Goal: Task Accomplishment & Management: Manage account settings

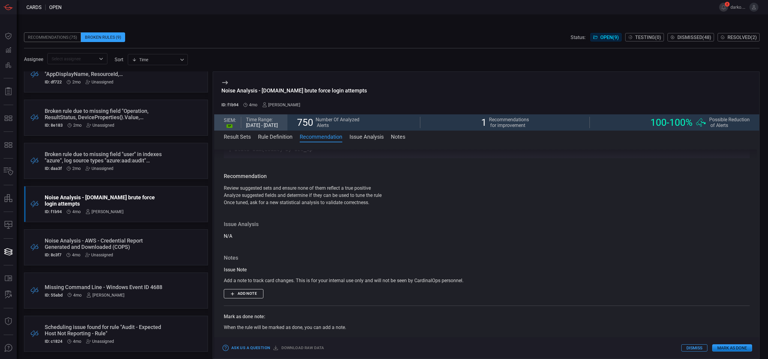
scroll to position [199, 0]
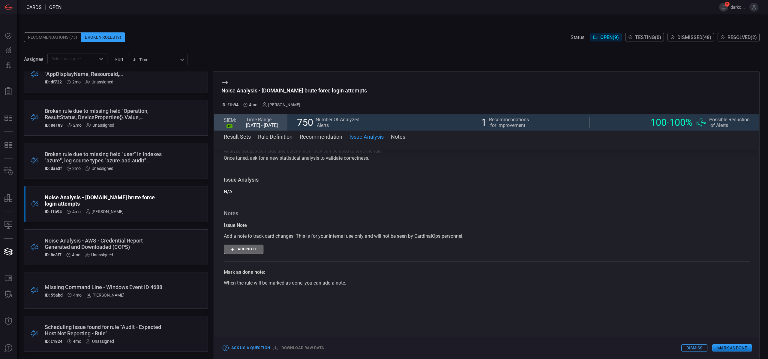
click at [254, 249] on button "Add note" at bounding box center [244, 248] width 40 height 9
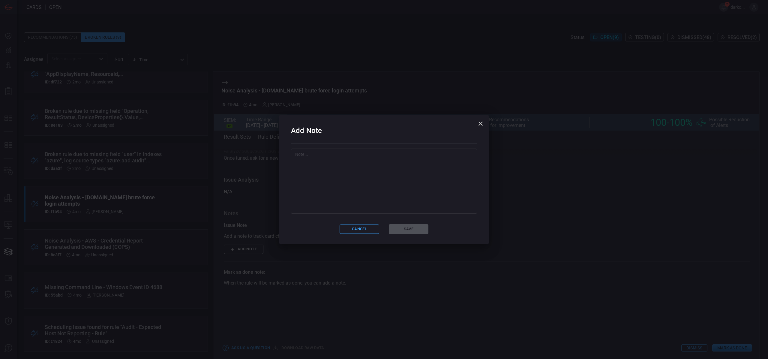
click at [338, 189] on textarea at bounding box center [384, 181] width 178 height 60
paste textarea "index=netscaler syslog_message="\"Authentication is rejected for*" "tag::eventt…"
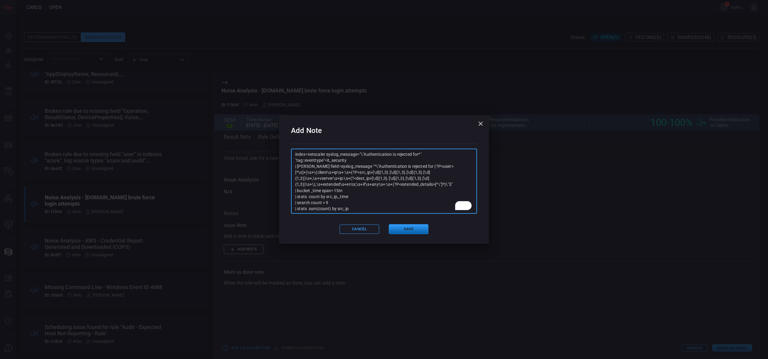
type textarea "index=netscaler syslog_message="\"Authentication is rejected for*" "tag::eventt…"
click at [402, 229] on button "Save" at bounding box center [409, 229] width 40 height 10
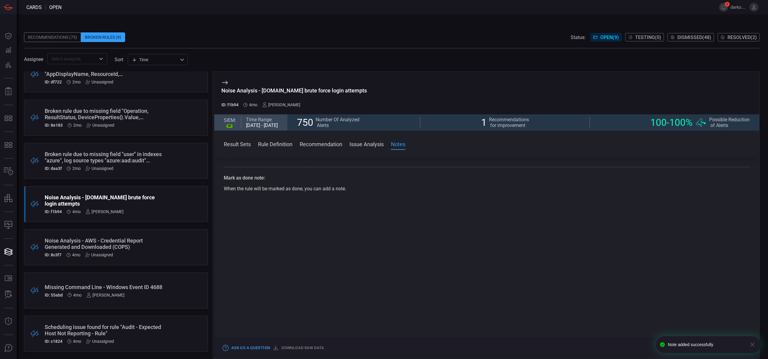
scroll to position [350, 0]
click at [401, 227] on div at bounding box center [487, 282] width 526 height 150
click at [626, 328] on div at bounding box center [487, 282] width 526 height 150
click at [667, 345] on div "Note added successfully" at bounding box center [705, 344] width 77 height 5
click at [663, 323] on div at bounding box center [487, 282] width 526 height 150
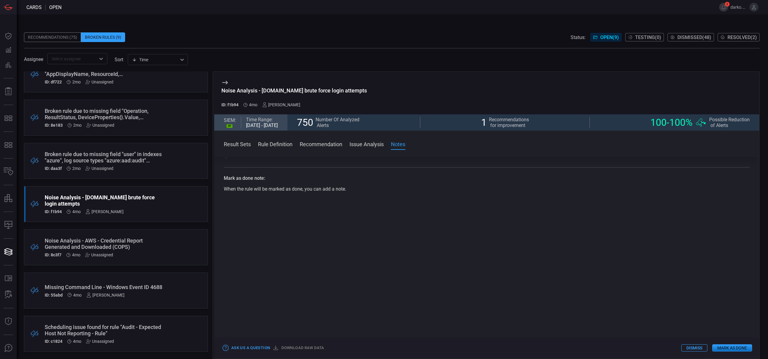
click at [734, 349] on button "Mark as Done" at bounding box center [732, 347] width 40 height 7
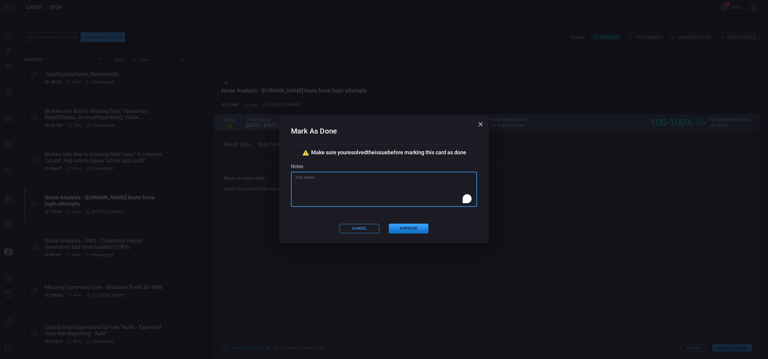
click at [343, 198] on textarea "To enrich screen reader interactions, please activate Accessibility in Grammarl…" at bounding box center [384, 189] width 178 height 30
paste textarea "index=netscaler syslog_message="\"Authentication is rejected for*" "tag::eventt…"
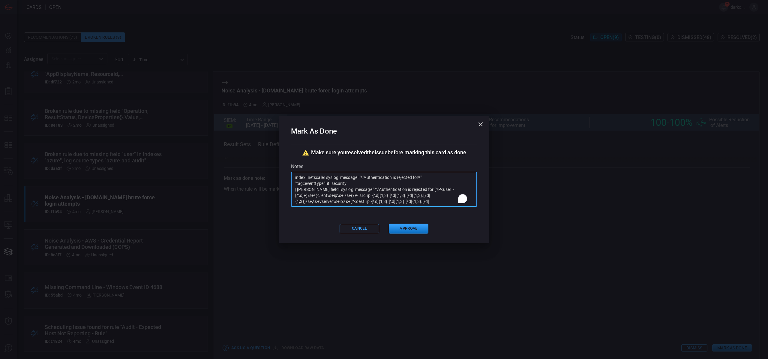
scroll to position [30, 0]
type textarea "index=netscaler syslog_message="\"Authentication is rejected for*" "tag::eventt…"
click at [408, 229] on button "Approve" at bounding box center [409, 228] width 40 height 10
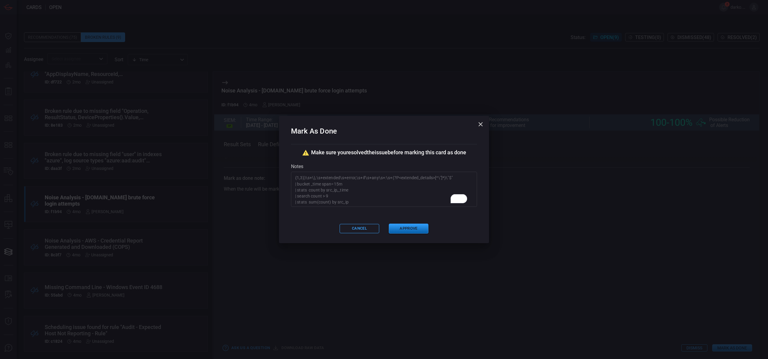
scroll to position [0, 0]
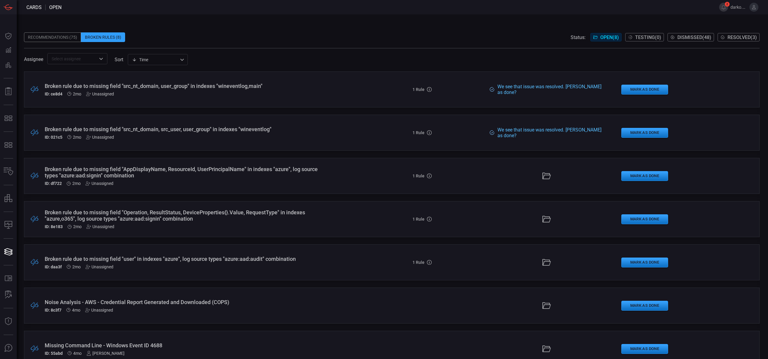
click at [304, 259] on div "Broken rule due to missing field "user" in indexes "azure", log source types "a…" at bounding box center [188, 258] width 286 height 6
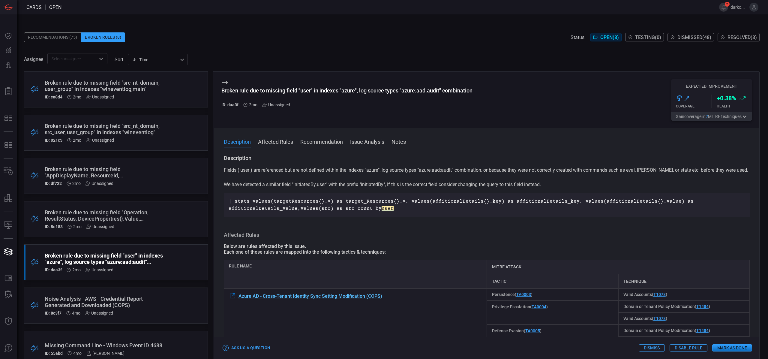
click at [370, 296] on span "Azure AD - Cross-Tenant Identity Sync Setting Modification (COPS)" at bounding box center [310, 296] width 144 height 6
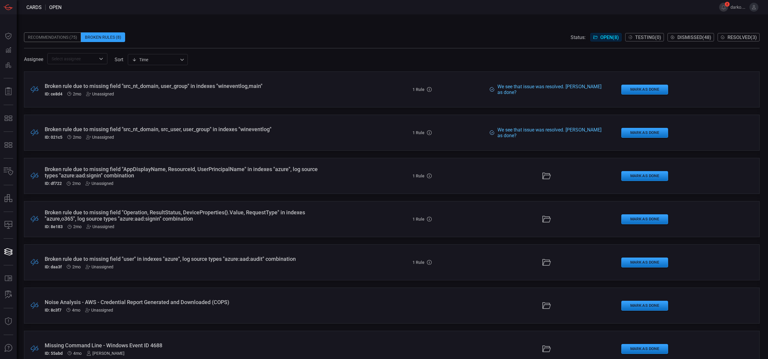
click at [238, 211] on div "Broken rule due to missing field "Operation, ResultStatus, DeviceProperties{}.V…" at bounding box center [188, 215] width 286 height 13
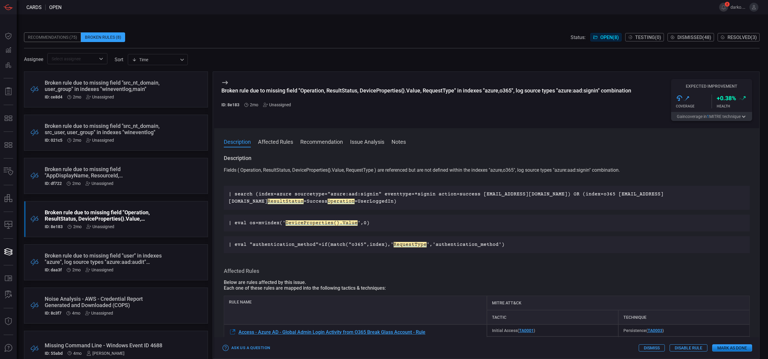
click at [163, 261] on div ".broken_cards_icon_0{fill:#39A4FF;} .broken_cards_icon_1{fill:none;stroke:#1918…" at bounding box center [116, 262] width 184 height 36
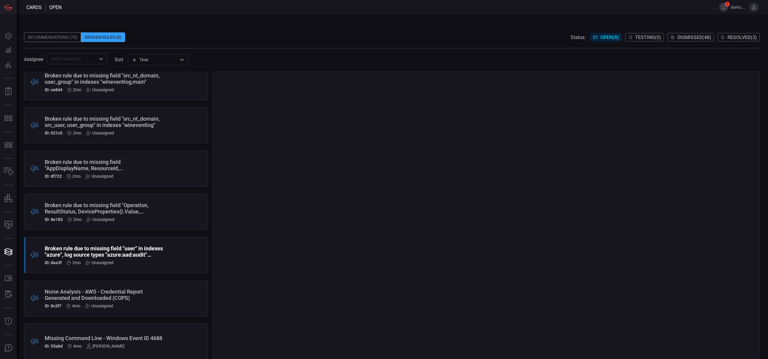
scroll to position [11, 0]
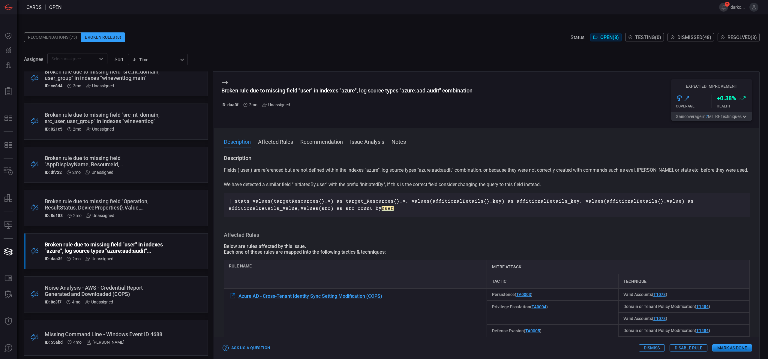
click at [280, 103] on div "Unassigned" at bounding box center [276, 104] width 28 height 5
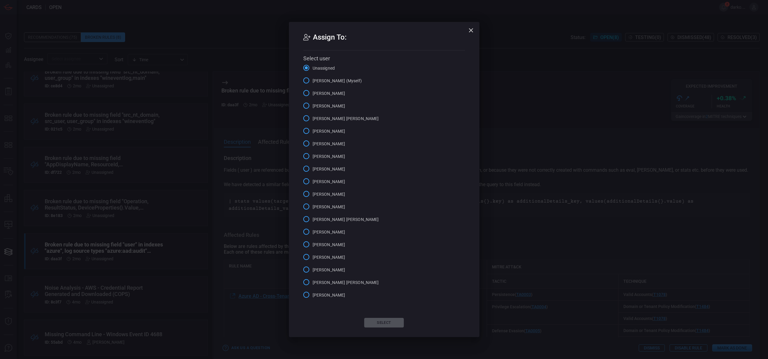
click at [330, 81] on span "Darko Blagojevic (Myself)" at bounding box center [336, 81] width 49 height 6
click at [312, 81] on input "Darko Blagojevic (Myself)" at bounding box center [306, 80] width 13 height 13
click at [396, 324] on button "Select" at bounding box center [384, 323] width 40 height 10
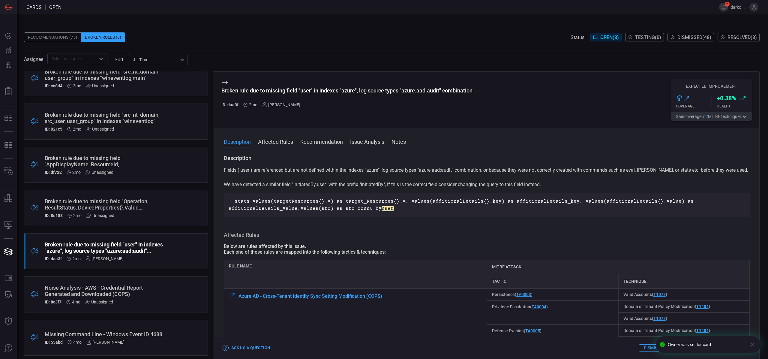
click at [151, 331] on div "Missing Command Line - Windows Event ID 4688" at bounding box center [105, 334] width 120 height 6
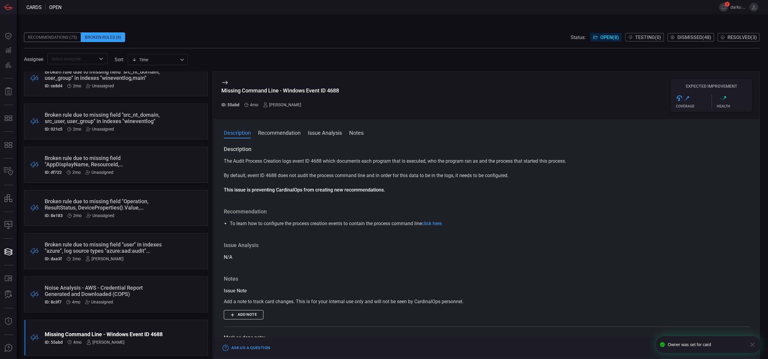
click at [144, 300] on div "ID: 8c3f7 4mo Unassigned" at bounding box center [105, 301] width 120 height 5
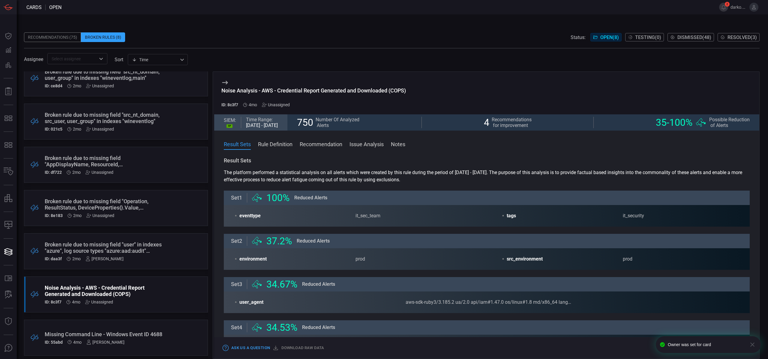
click at [285, 103] on div "Unassigned" at bounding box center [276, 104] width 28 height 5
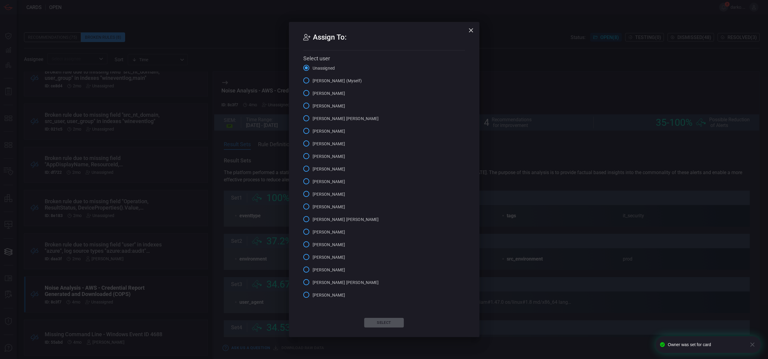
click at [338, 82] on span "Darko Blagojevic (Myself)" at bounding box center [336, 81] width 49 height 6
click at [312, 82] on input "Darko Blagojevic (Myself)" at bounding box center [306, 80] width 13 height 13
click at [388, 323] on button "Select" at bounding box center [384, 323] width 40 height 10
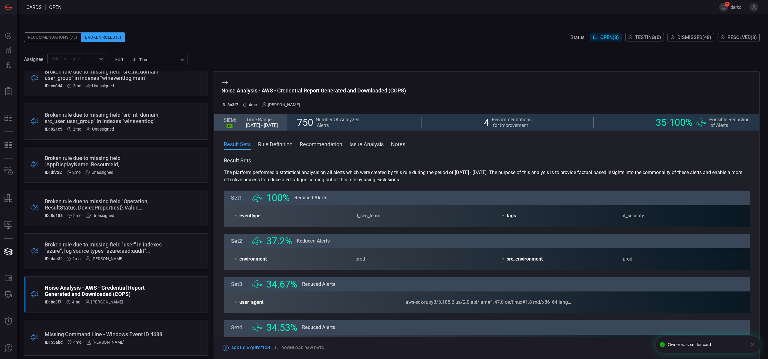
click at [148, 253] on div "Broken rule due to missing field "user" in indexes "azure", log source types "a…" at bounding box center [105, 247] width 120 height 13
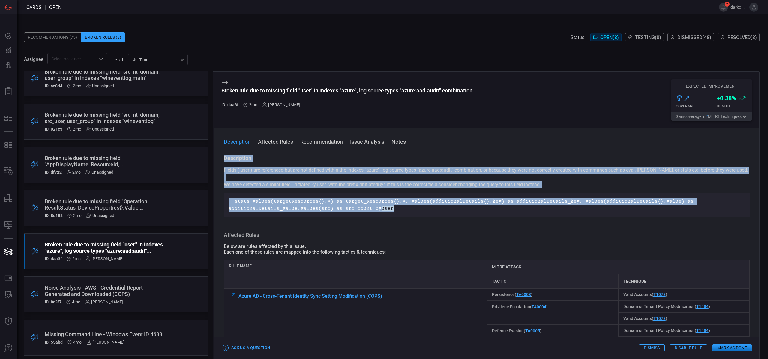
drag, startPoint x: 396, startPoint y: 207, endPoint x: 223, endPoint y: 157, distance: 180.1
click at [223, 157] on div "Description Fields ( user ) are referenced but are not defined within the index…" at bounding box center [486, 255] width 545 height 202
copy div "Description Fields ( user ) are referenced but are not defined within the index…"
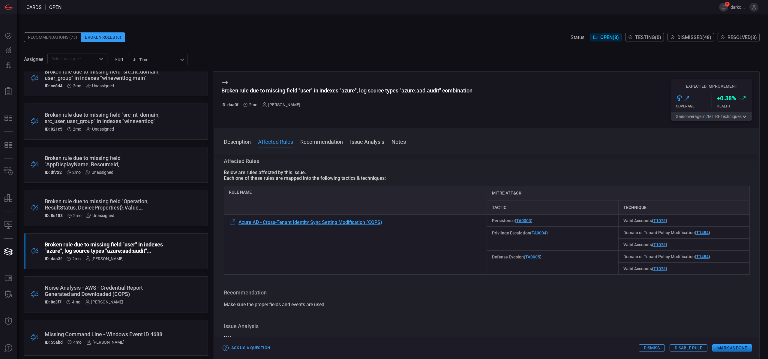
scroll to position [51, 0]
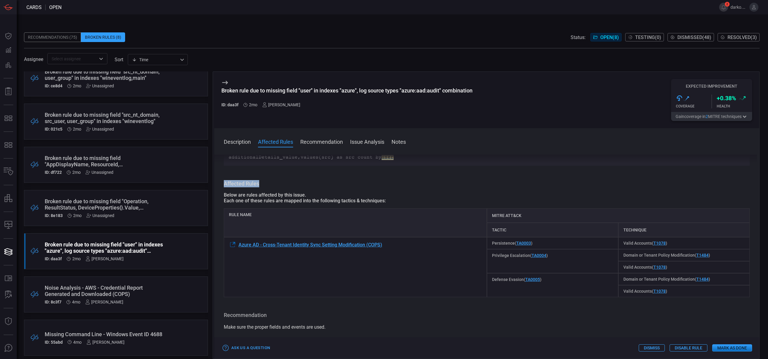
drag, startPoint x: 267, startPoint y: 186, endPoint x: 221, endPoint y: 183, distance: 46.5
click at [221, 183] on div "Description Fields ( user ) are referenced but are not defined within the index…" at bounding box center [486, 255] width 545 height 202
copy h3 "Affected Rules"
copy span "Azure AD - Cross-Tenant Identity Sync Setting Modification (COPS)"
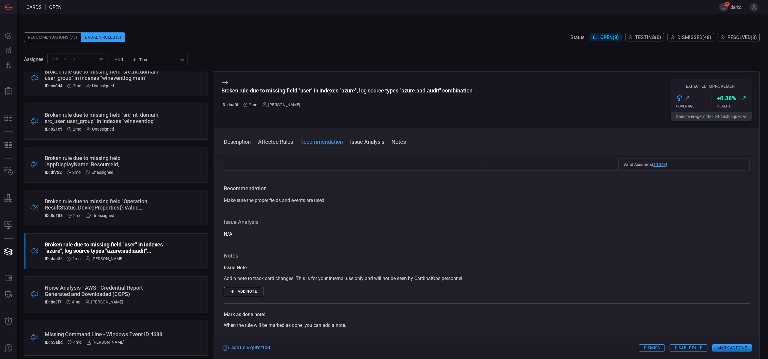
scroll to position [178, 0]
drag, startPoint x: 337, startPoint y: 201, endPoint x: 220, endPoint y: 189, distance: 117.5
click at [220, 189] on div "Description Fields ( user ) are referenced but are not defined within the index…" at bounding box center [486, 255] width 545 height 202
copy div "Recommendation Make sure the proper fields and events are used."
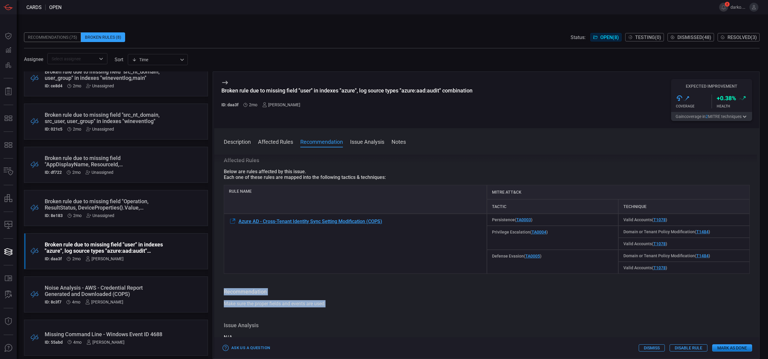
scroll to position [0, 0]
